Goal: Task Accomplishment & Management: Use online tool/utility

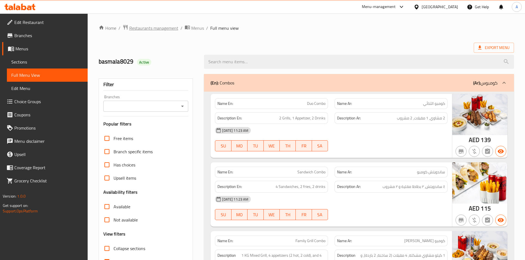
click at [155, 29] on span "Restaurants management" at bounding box center [153, 28] width 49 height 7
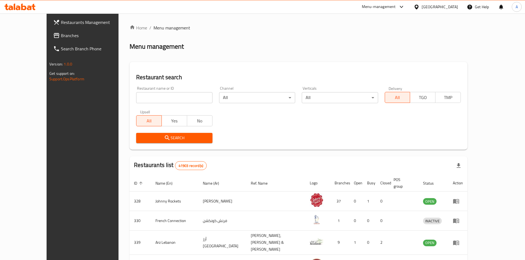
click at [61, 38] on span "Branches" at bounding box center [95, 35] width 69 height 7
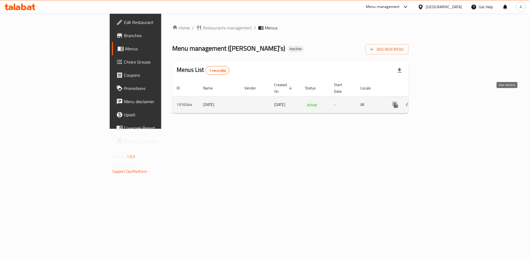
click at [437, 102] on icon "enhanced table" at bounding box center [434, 104] width 5 height 5
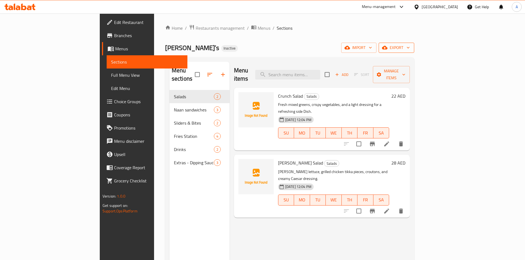
click at [410, 49] on span "export" at bounding box center [396, 47] width 27 height 7
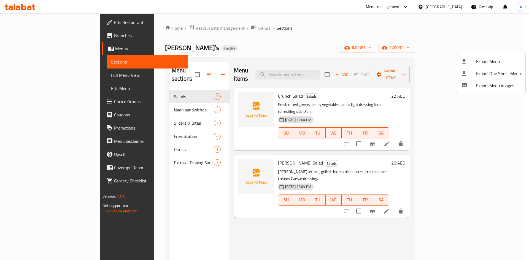
click at [455, 47] on div at bounding box center [264, 130] width 529 height 260
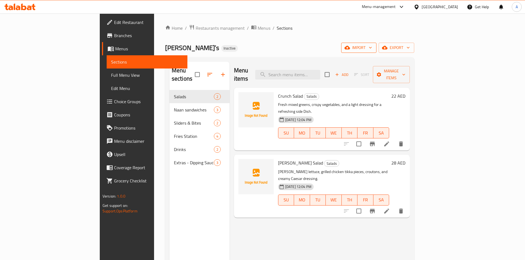
click at [350, 49] on icon "button" at bounding box center [347, 48] width 6 height 6
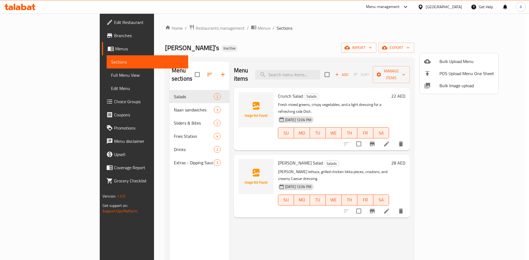
click at [437, 84] on div at bounding box center [431, 85] width 15 height 7
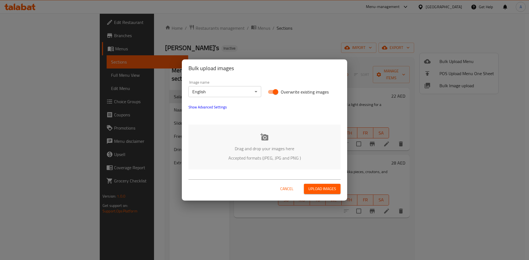
click at [288, 92] on span "Overwrite existing images" at bounding box center [305, 92] width 48 height 7
click at [288, 92] on input "Overwrite existing images" at bounding box center [275, 92] width 31 height 10
checkbox input "false"
click at [238, 95] on body "​ Menu-management United Arab Emirates Get Help A Edit Restaurant Branches Menu…" at bounding box center [264, 136] width 529 height 247
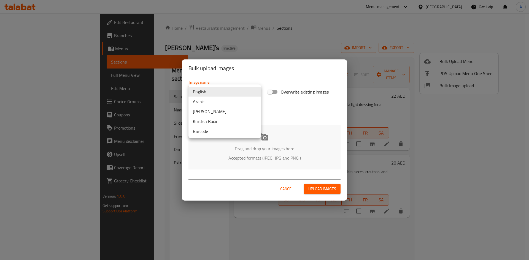
click at [288, 134] on div at bounding box center [264, 130] width 529 height 260
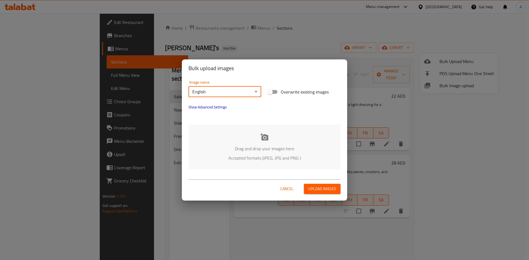
click at [262, 140] on icon at bounding box center [264, 136] width 8 height 7
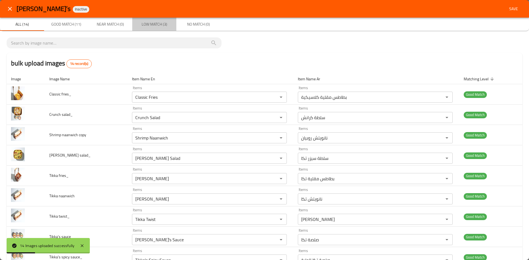
click at [152, 24] on span "Low Match (3)" at bounding box center [154, 24] width 37 height 7
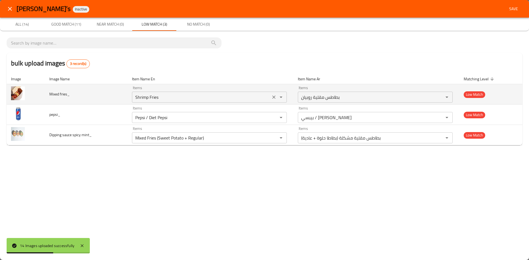
click at [275, 99] on icon "Clear" at bounding box center [274, 97] width 6 height 6
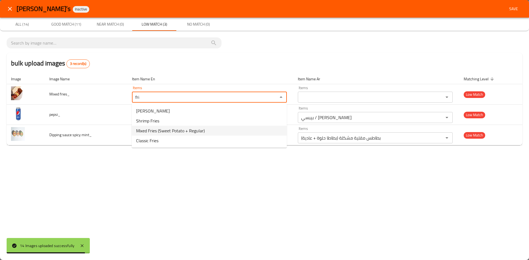
click at [170, 133] on span "Mixed Fries (Sweet Potato + Regular)" at bounding box center [170, 131] width 69 height 7
type fries_ "Mixed Fries (Sweet Potato + Regular)"
type fries_-ar "بطاطس مقلية مشكلة (بطاطا حلوة + عادية)"
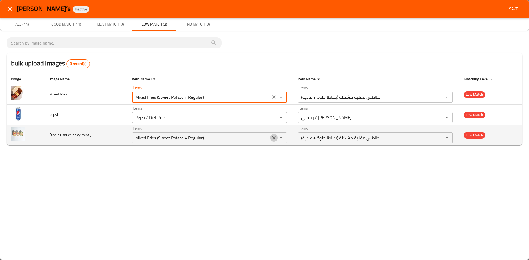
click at [274, 138] on icon "Clear" at bounding box center [274, 138] width 6 height 6
type fries_ "Mixed Fries (Sweet Potato + Regular)"
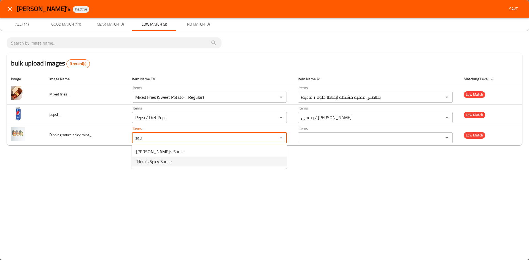
click at [153, 163] on span "Tikka's Spicy Sauce" at bounding box center [154, 161] width 36 height 7
type mint_ "Tikka's Spicy Sauce"
type mint_-ar "صلصة تكا الحارة"
type mint_ "Tikka's Spicy Sauce"
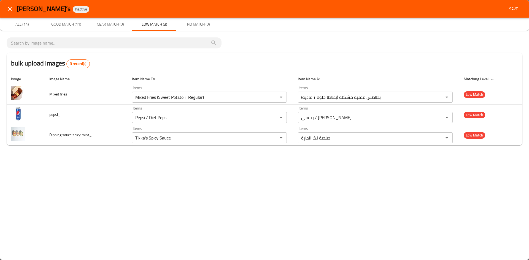
click at [168, 179] on div "Tikka’s Inactive Save All (14) Good Match (11) Near Match (0) Low Match (3) No …" at bounding box center [264, 130] width 529 height 260
click at [516, 9] on span "Save" at bounding box center [513, 9] width 13 height 7
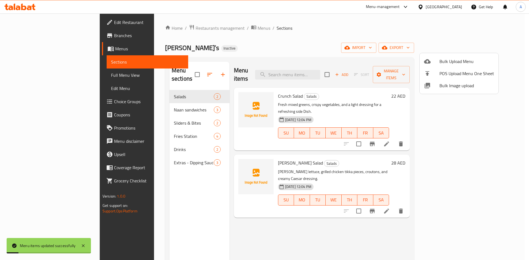
click at [22, 75] on div at bounding box center [264, 130] width 529 height 260
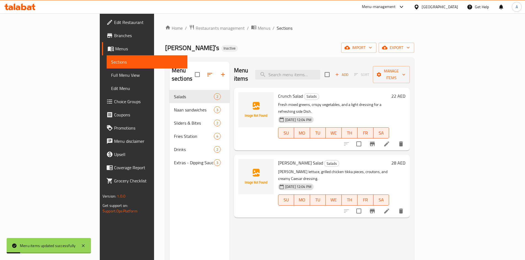
click at [111, 78] on span "Full Menu View" at bounding box center [147, 75] width 72 height 7
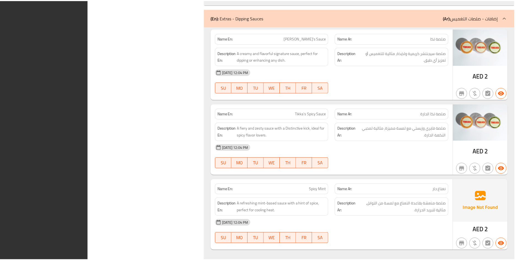
scroll to position [1242, 0]
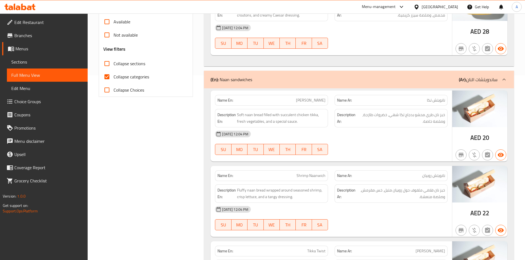
scroll to position [0, 0]
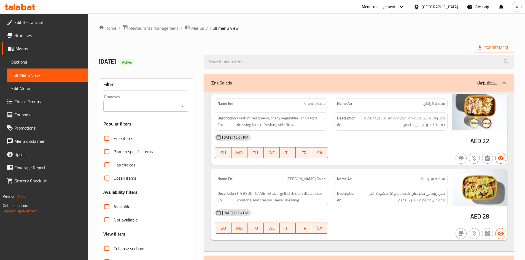
click at [140, 28] on span "Restaurants management" at bounding box center [153, 28] width 49 height 7
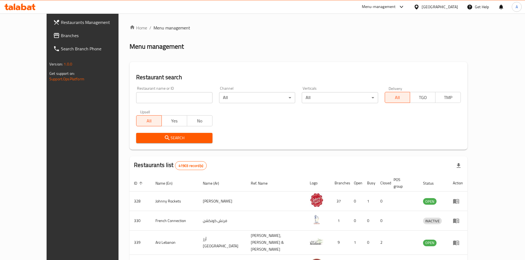
click at [442, 6] on div "United Arab Emirates" at bounding box center [439, 7] width 36 height 6
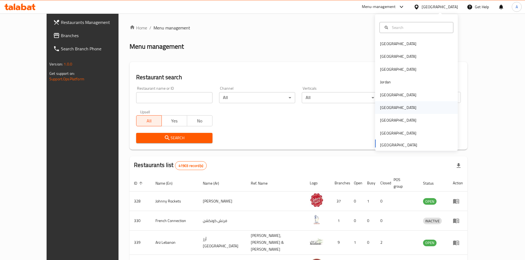
click at [386, 106] on div "Oman" at bounding box center [397, 107] width 45 height 13
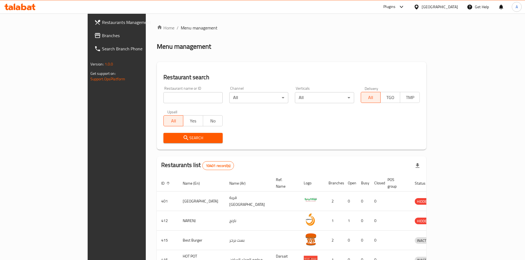
click at [102, 36] on span "Branches" at bounding box center [136, 35] width 69 height 7
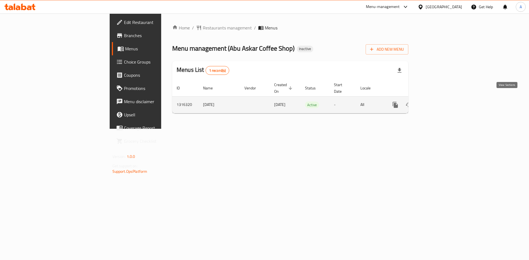
click at [442, 100] on link "enhanced table" at bounding box center [434, 104] width 13 height 13
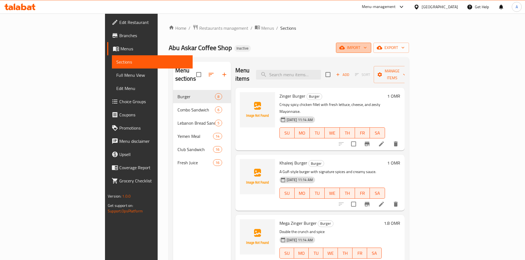
click at [371, 46] on button "import" at bounding box center [353, 48] width 35 height 10
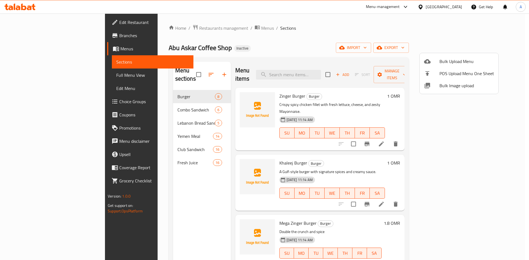
click at [443, 85] on span "Bulk Image upload" at bounding box center [466, 85] width 55 height 7
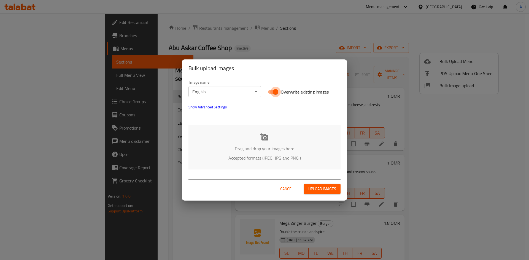
click at [280, 90] on input "Overwrite existing images" at bounding box center [275, 92] width 31 height 10
checkbox input "false"
click at [222, 94] on body "​ Menu-management Oman Get Help A Edit Restaurant Branches Menus Sections Full …" at bounding box center [264, 136] width 529 height 247
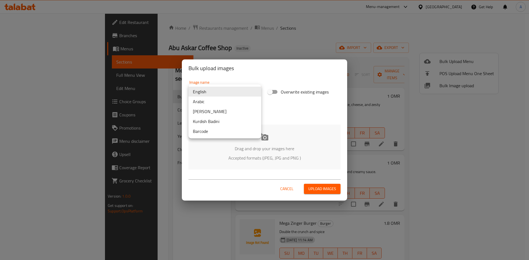
click at [253, 67] on div at bounding box center [264, 130] width 529 height 260
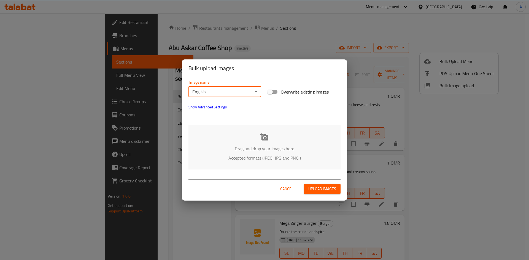
click at [268, 133] on icon at bounding box center [264, 137] width 8 height 8
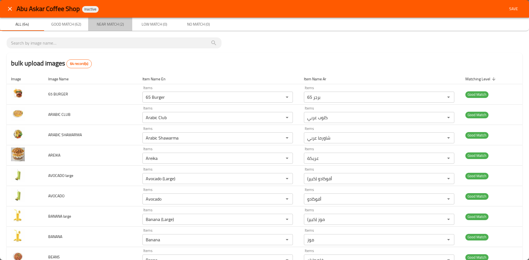
click at [116, 23] on span "Near Match (2)" at bounding box center [109, 24] width 37 height 7
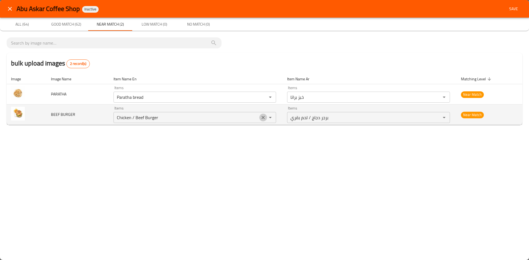
click at [265, 119] on icon "Clear" at bounding box center [263, 118] width 6 height 6
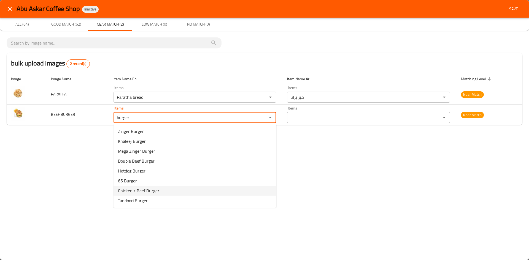
click at [156, 191] on span "Chicken / Beef Burger" at bounding box center [138, 191] width 41 height 7
type BURGER "Chicken / Beef Burger"
type BURGER-ar "برجر دجاج / لحم بقري"
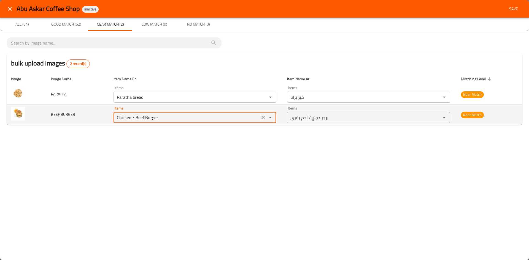
type BURGER "Chicken / Beef Burger"
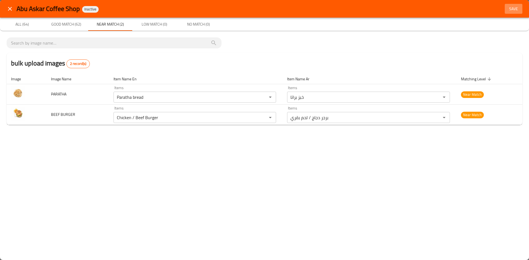
click at [510, 12] on span "Save" at bounding box center [513, 9] width 13 height 7
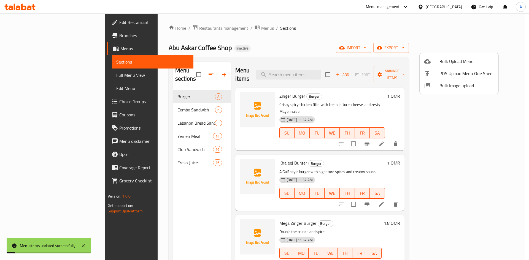
click at [296, 30] on div at bounding box center [264, 130] width 529 height 260
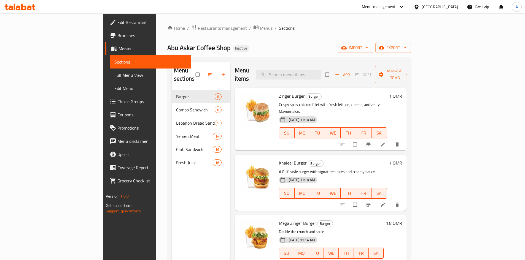
click at [114, 74] on span "Full Menu View" at bounding box center [150, 75] width 72 height 7
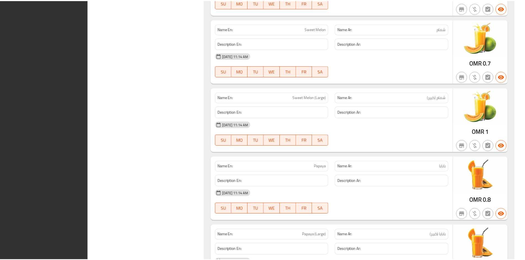
scroll to position [4670, 0]
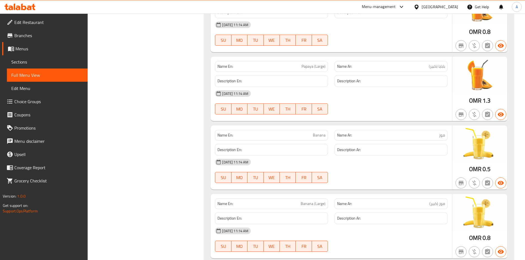
drag, startPoint x: 205, startPoint y: 114, endPoint x: 202, endPoint y: 113, distance: 3.0
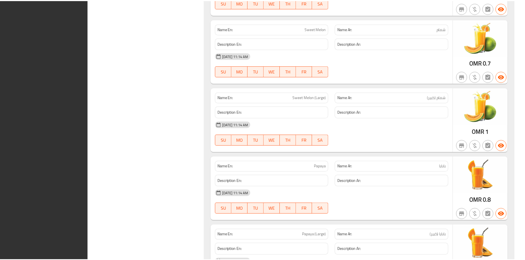
scroll to position [4670, 0]
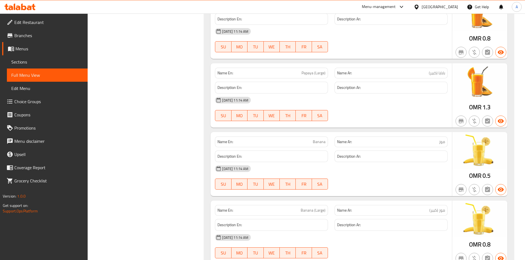
click at [448, 7] on div "Oman" at bounding box center [439, 7] width 36 height 6
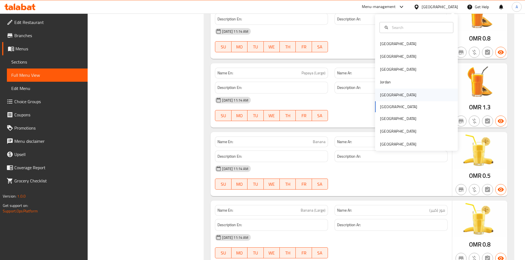
click at [393, 98] on div "Kuwait" at bounding box center [416, 95] width 83 height 13
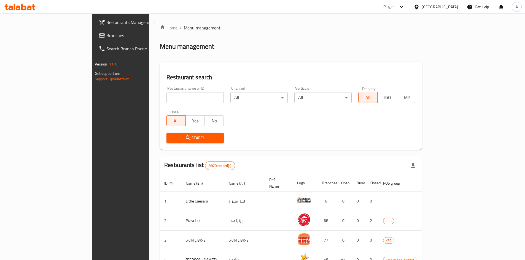
click at [106, 36] on span "Branches" at bounding box center [140, 35] width 69 height 7
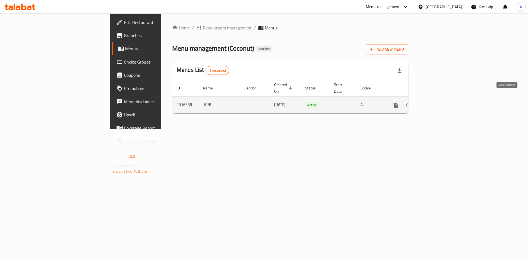
click at [442, 101] on link "enhanced table" at bounding box center [434, 104] width 13 height 13
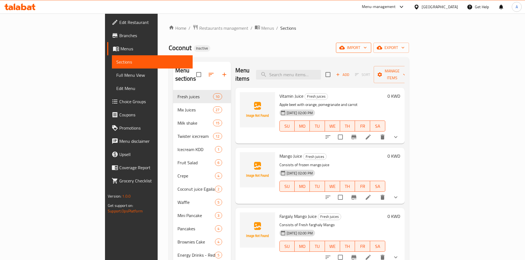
click at [367, 47] on span "import" at bounding box center [353, 47] width 26 height 7
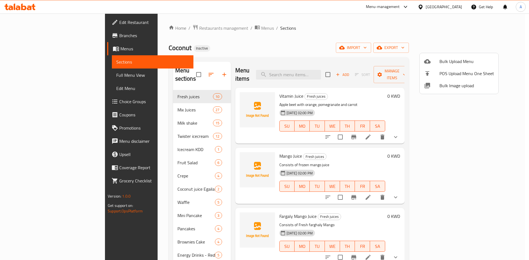
click at [435, 86] on div at bounding box center [431, 85] width 15 height 7
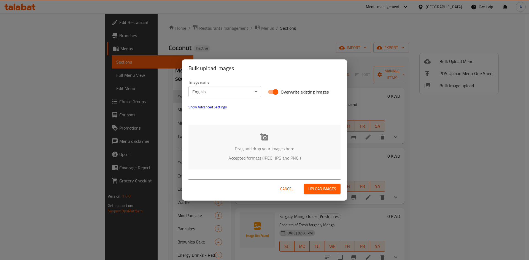
click at [267, 140] on icon at bounding box center [264, 136] width 8 height 7
click at [289, 95] on span "Overwrite existing images" at bounding box center [305, 92] width 48 height 7
click at [289, 95] on input "Overwrite existing images" at bounding box center [275, 92] width 31 height 10
checkbox input "false"
click at [263, 134] on icon at bounding box center [264, 137] width 8 height 8
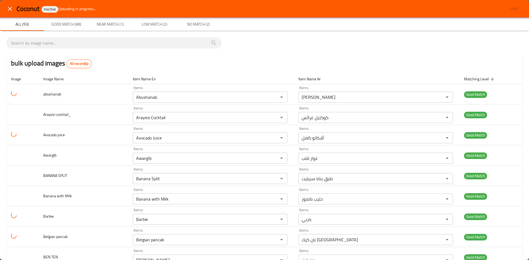
click at [104, 24] on span "Near Match (1)" at bounding box center [109, 24] width 37 height 7
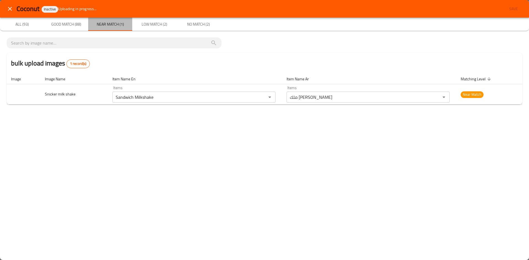
click at [114, 24] on span "Near Match (1)" at bounding box center [109, 24] width 37 height 7
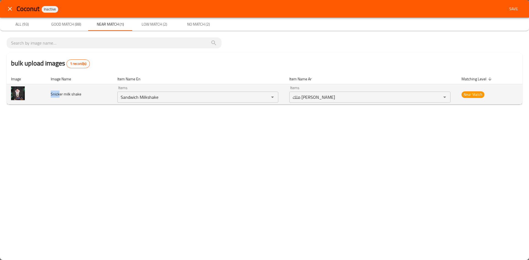
drag, startPoint x: 51, startPoint y: 94, endPoint x: 60, endPoint y: 94, distance: 8.8
click at [60, 94] on span "Snicker milk shake" at bounding box center [66, 94] width 31 height 7
copy span "Snick"
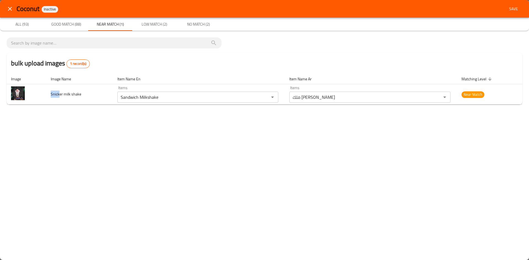
drag, startPoint x: 265, startPoint y: 98, endPoint x: 254, endPoint y: 105, distance: 12.8
click at [265, 98] on icon "Clear" at bounding box center [265, 97] width 3 height 3
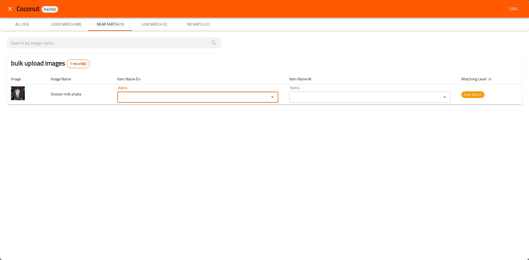
paste shake "Snick"
click at [134, 113] on shake-option-0 "Snicker" at bounding box center [197, 111] width 162 height 10
type shake "Snicker"
type shake-ar "سنيكرز"
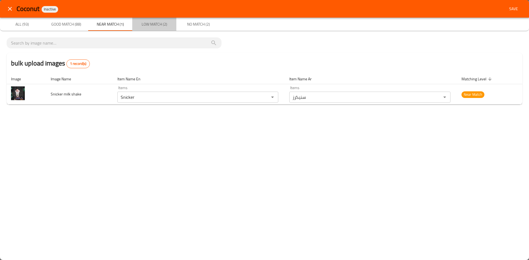
click at [152, 26] on span "Low Match (2)" at bounding box center [154, 24] width 37 height 7
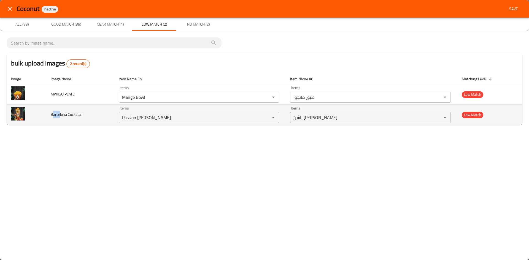
drag, startPoint x: 52, startPoint y: 114, endPoint x: 59, endPoint y: 114, distance: 7.2
click at [59, 114] on span "Barcelona Cockatail" at bounding box center [67, 114] width 32 height 7
click at [54, 115] on span "Barcelona Cockatail" at bounding box center [67, 114] width 32 height 7
drag, startPoint x: 52, startPoint y: 115, endPoint x: 59, endPoint y: 114, distance: 7.2
click at [59, 114] on span "Barcelona Cockatail" at bounding box center [67, 114] width 32 height 7
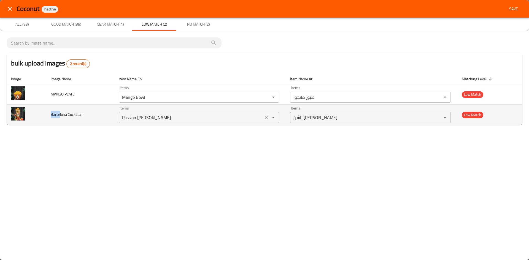
copy span "Barce"
click at [268, 118] on icon "Clear" at bounding box center [266, 118] width 6 height 6
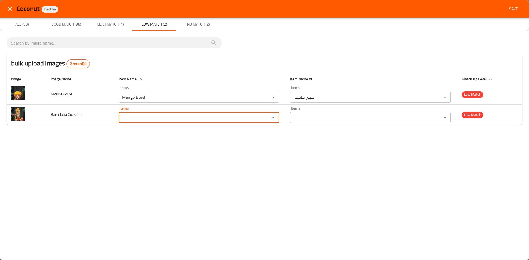
paste Cockatail "Barce"
click at [138, 132] on span "[GEOGRAPHIC_DATA]" at bounding box center [143, 131] width 41 height 7
type Cockatail "[GEOGRAPHIC_DATA]"
type Cockatail-ar "برشلونة"
type Cockatail "[GEOGRAPHIC_DATA]"
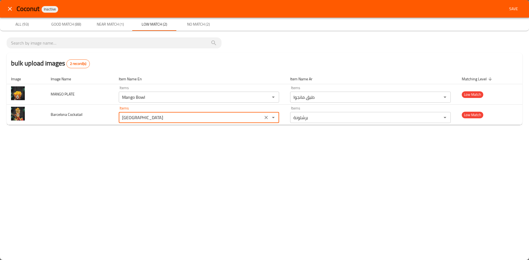
click at [106, 144] on div "Coconut Inactive Save All (93) Good Match (88) Near Match (1) Low Match (2) No …" at bounding box center [264, 130] width 529 height 260
